Goal: Navigation & Orientation: Find specific page/section

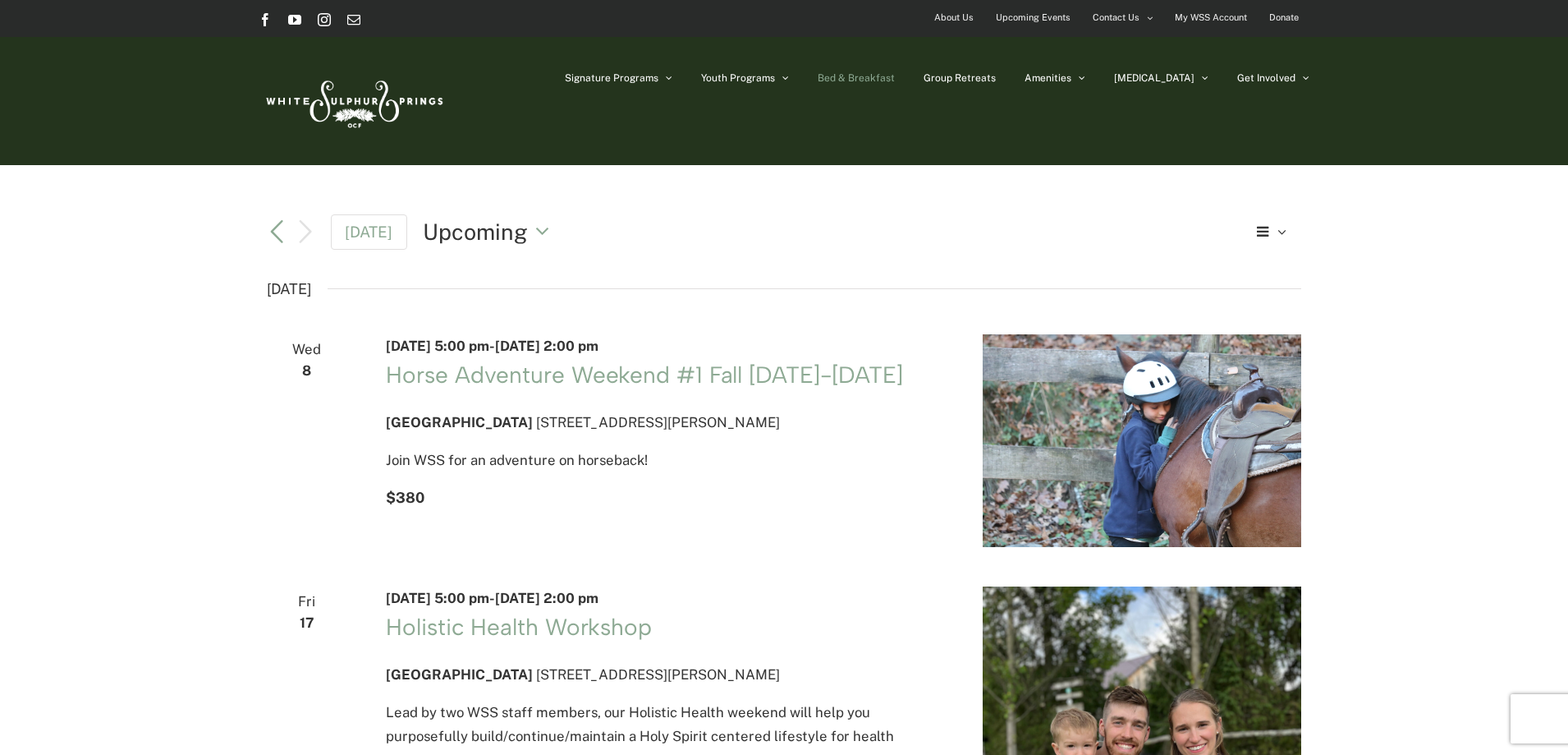
click at [895, 76] on span "Bed & Breakfast" at bounding box center [856, 78] width 77 height 10
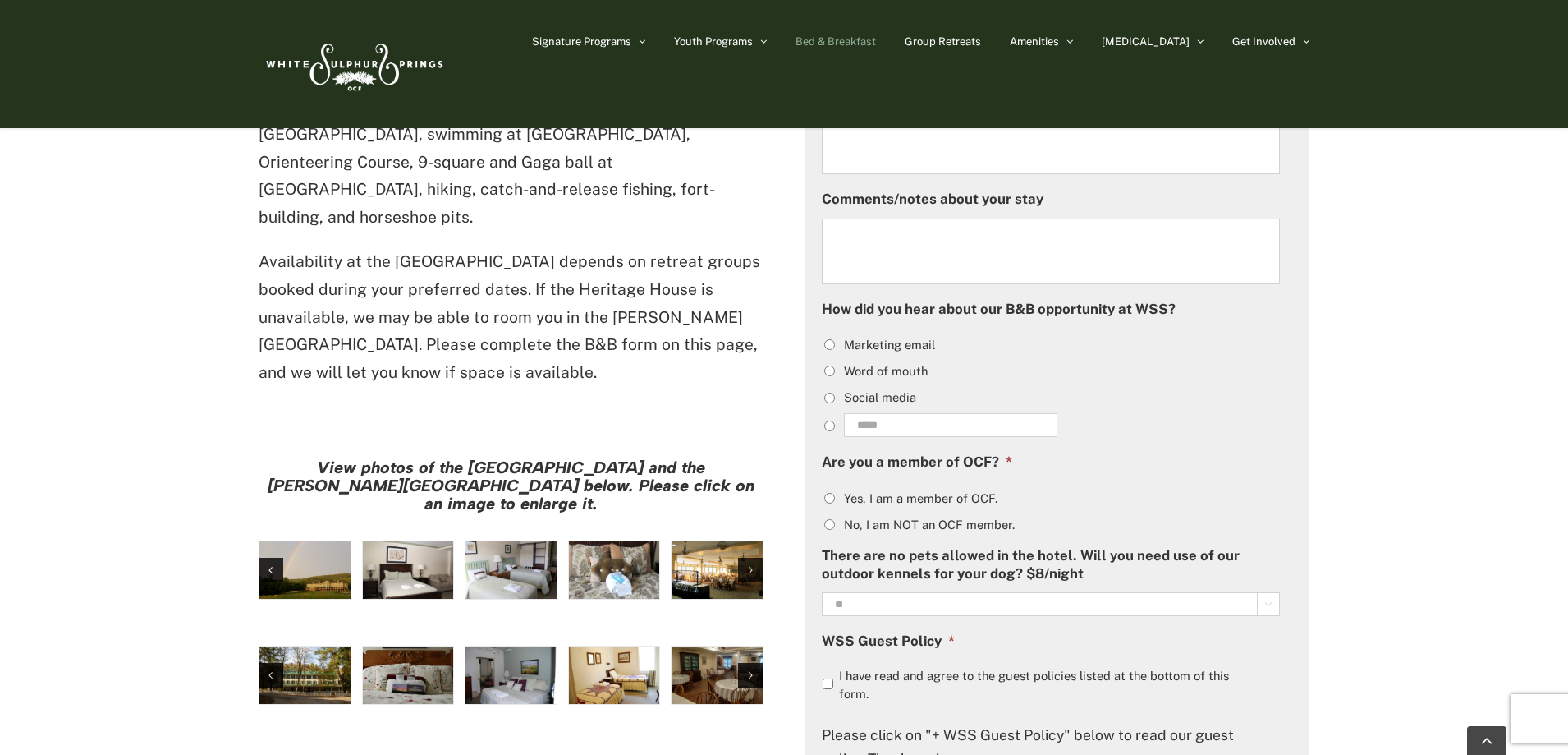
scroll to position [889, 0]
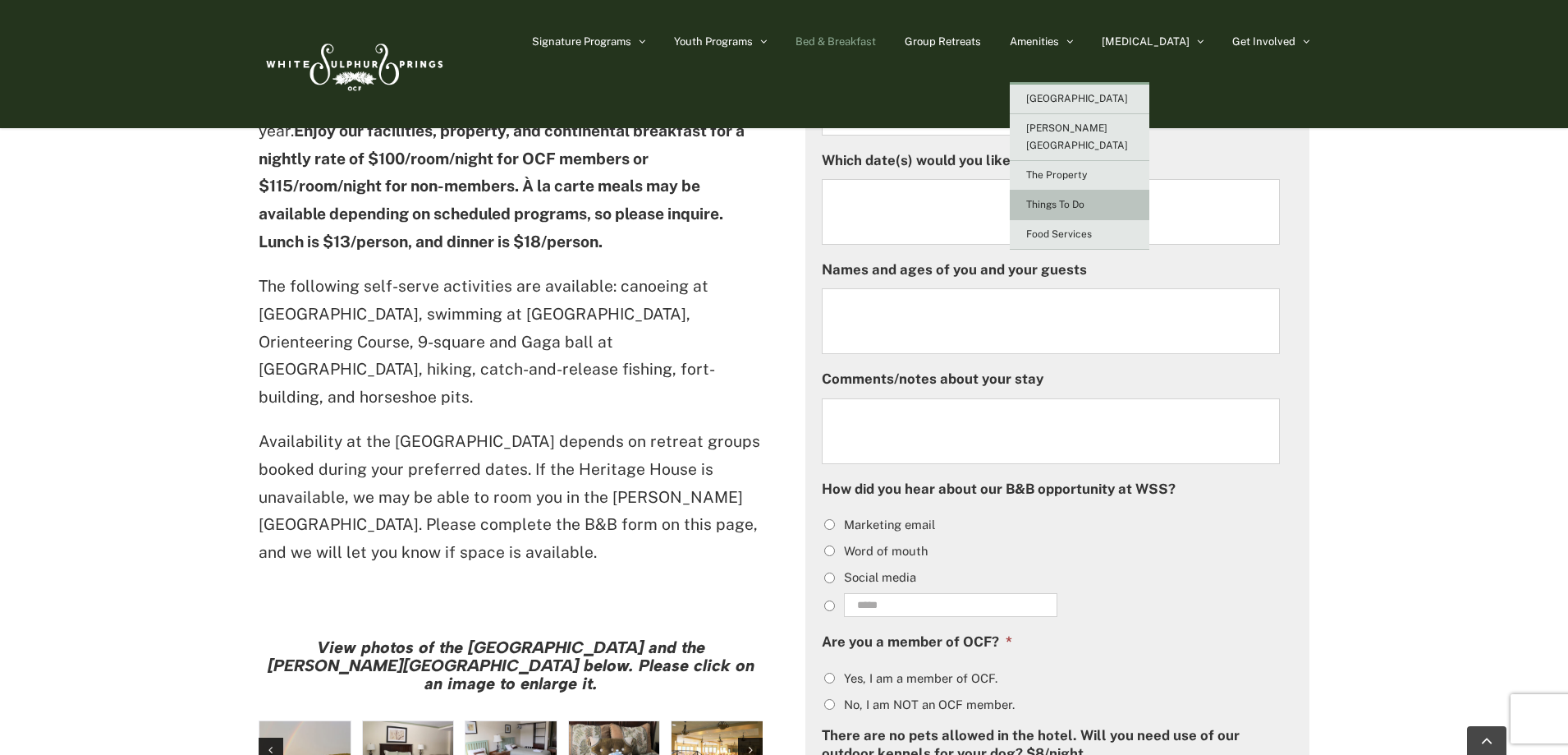
click at [1084, 198] on span "Things To Do" at bounding box center [1055, 204] width 58 height 12
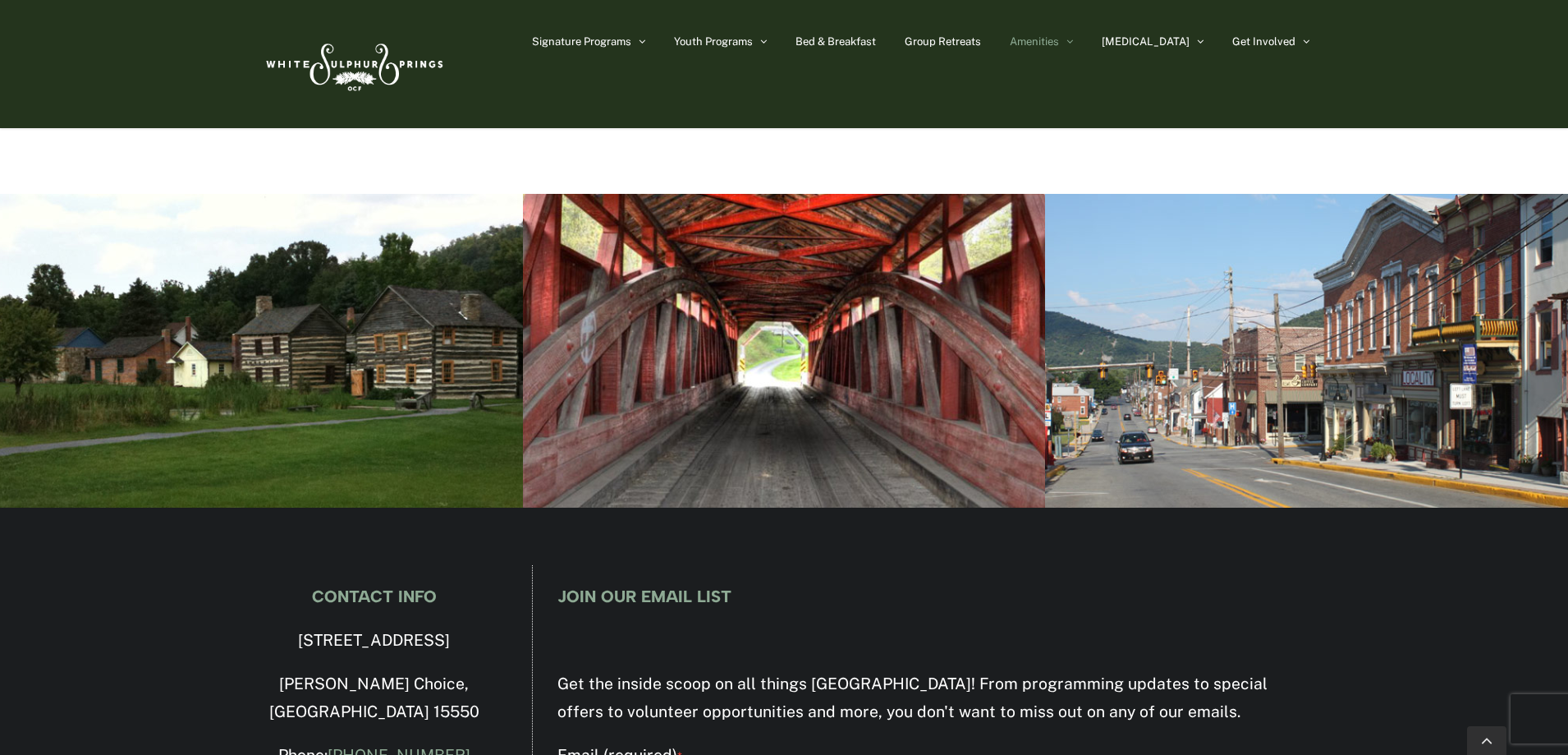
scroll to position [5586, 0]
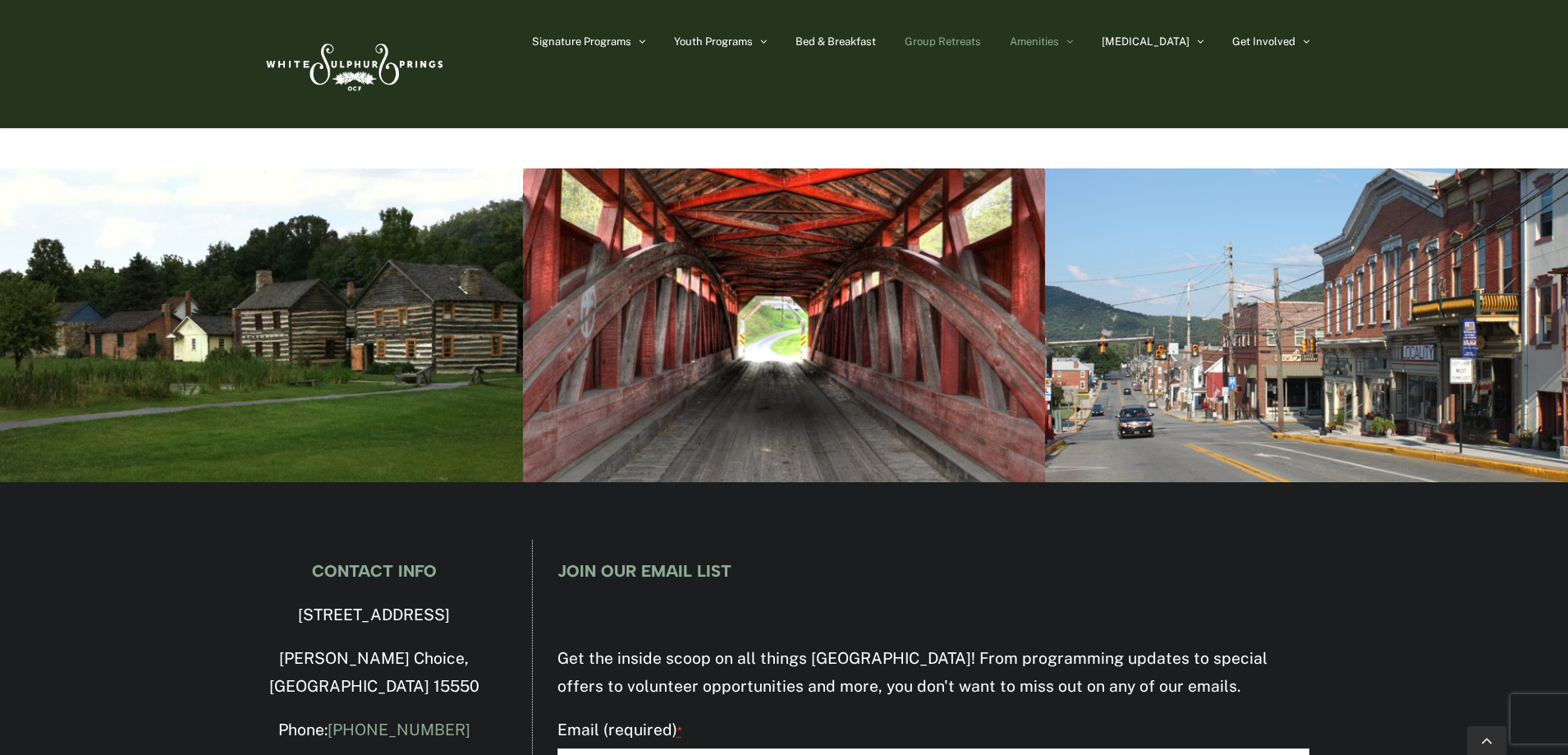
click at [981, 41] on span "Group Retreats" at bounding box center [942, 41] width 76 height 11
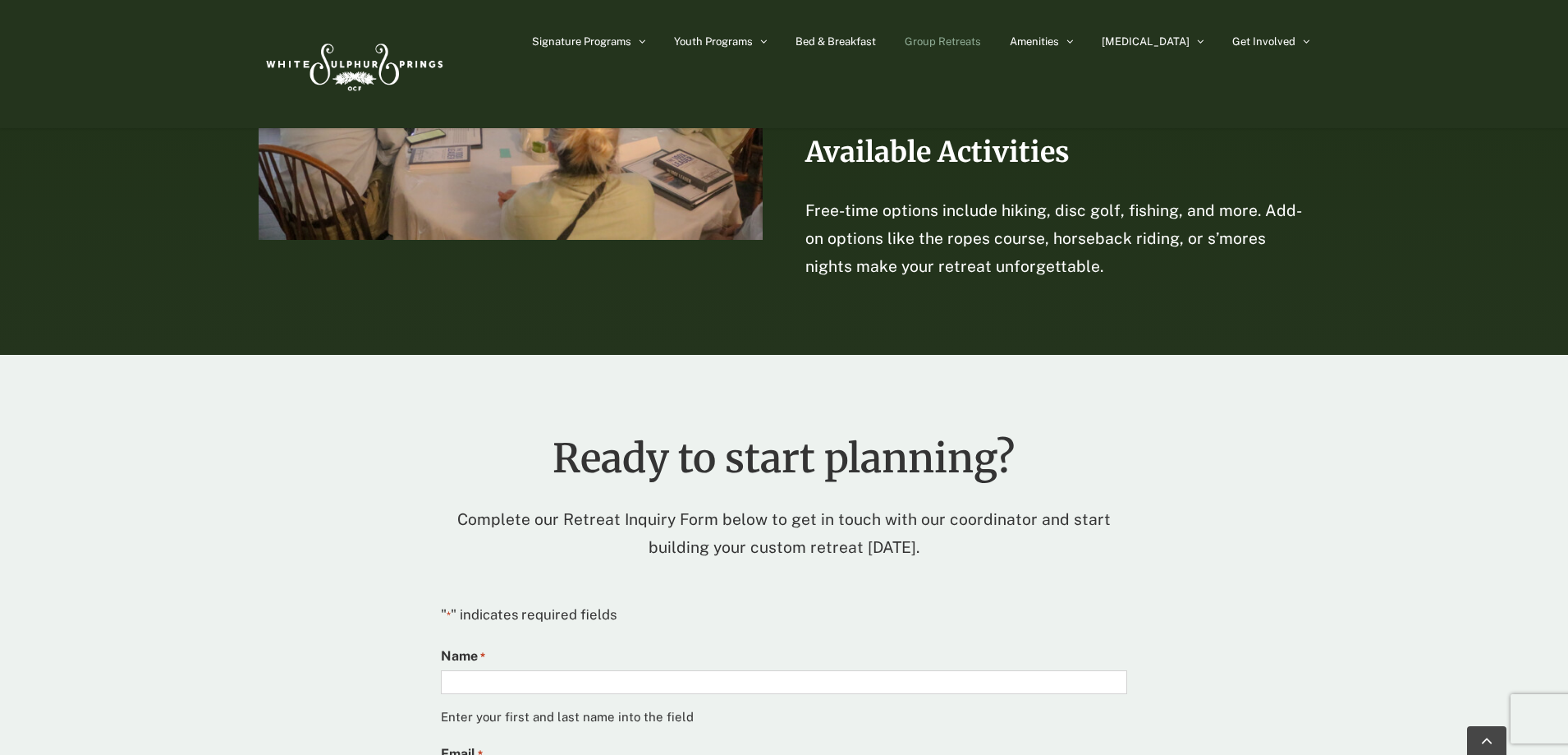
scroll to position [4107, 0]
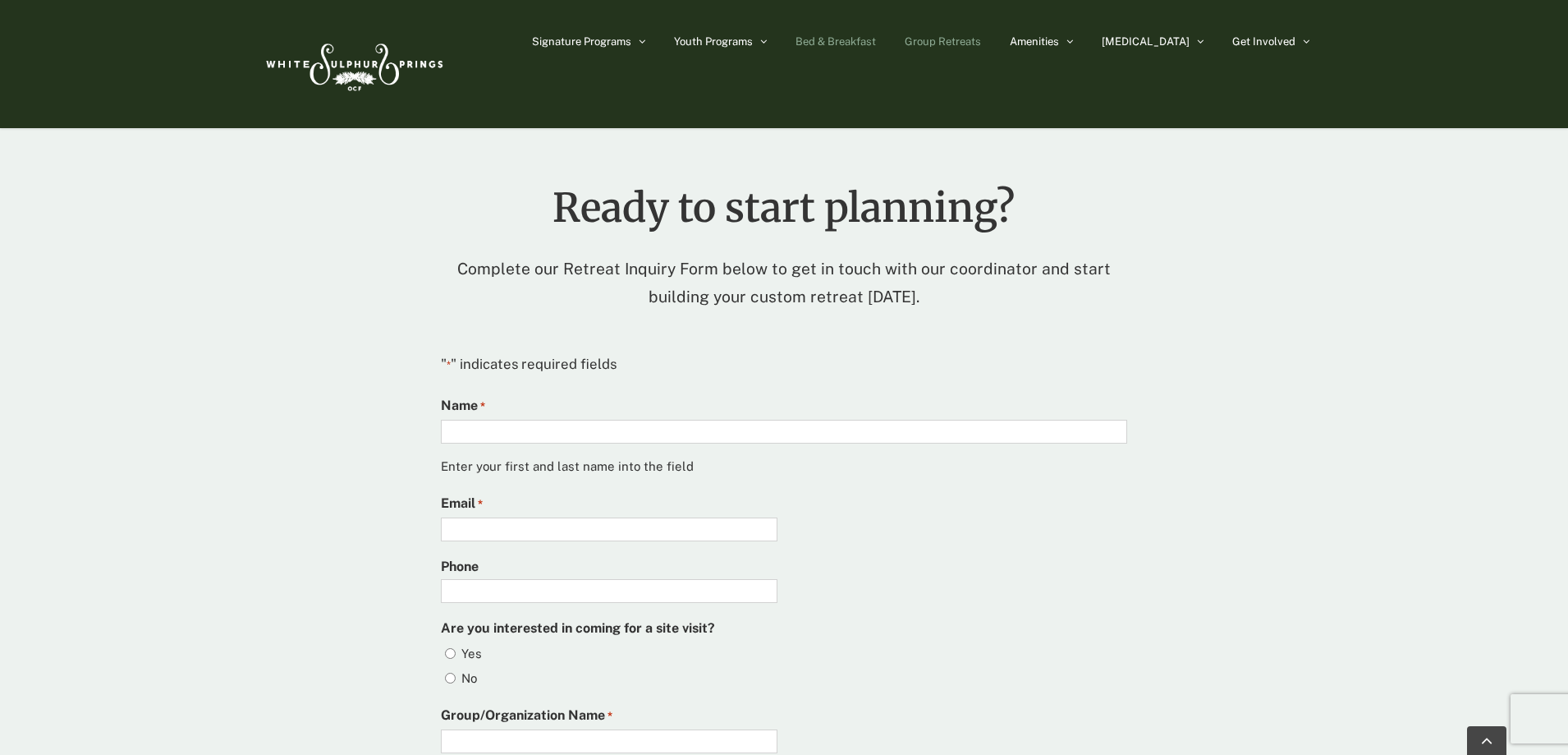
click at [876, 40] on span "Bed & Breakfast" at bounding box center [836, 41] width 80 height 11
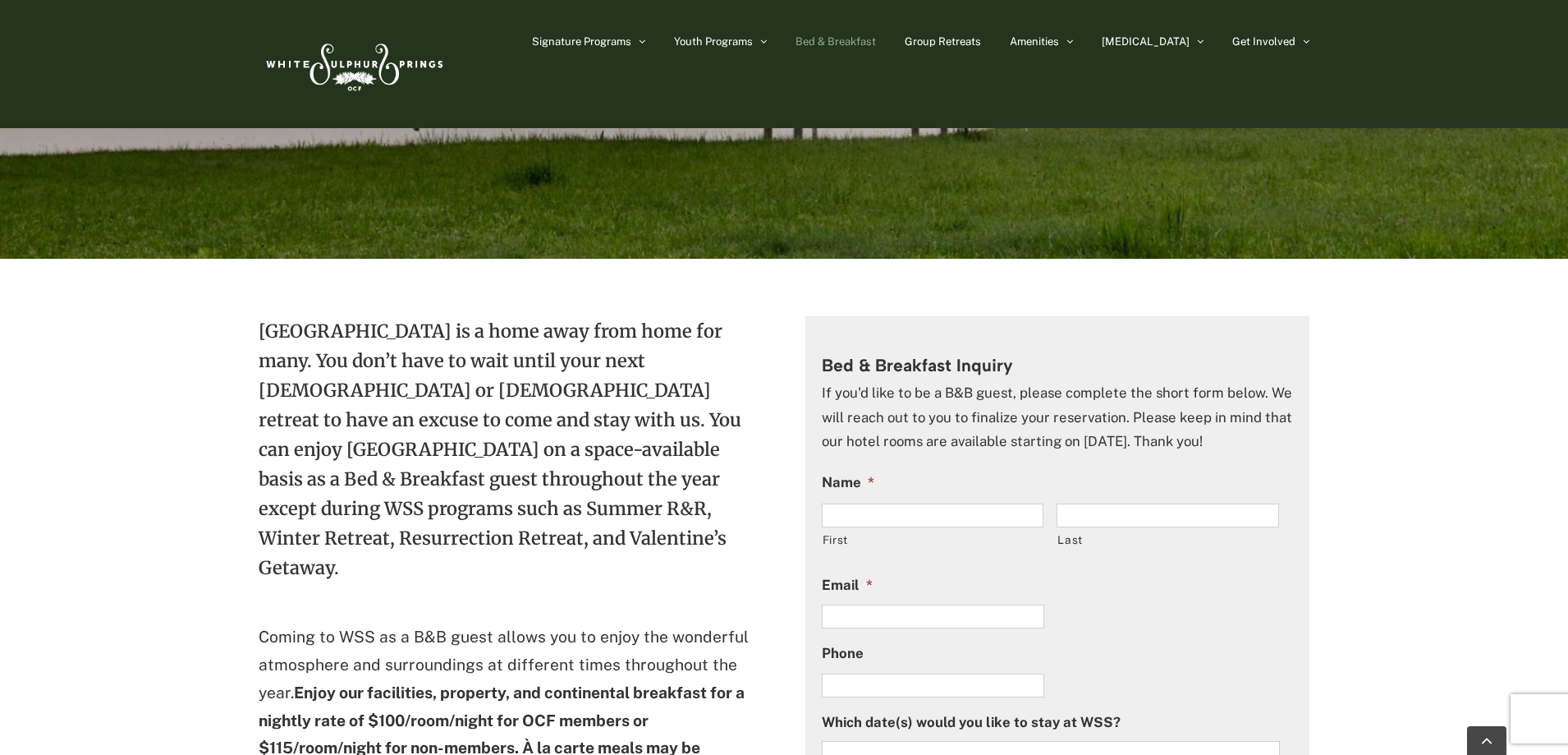
scroll to position [329, 0]
